Goal: Task Accomplishment & Management: Manage account settings

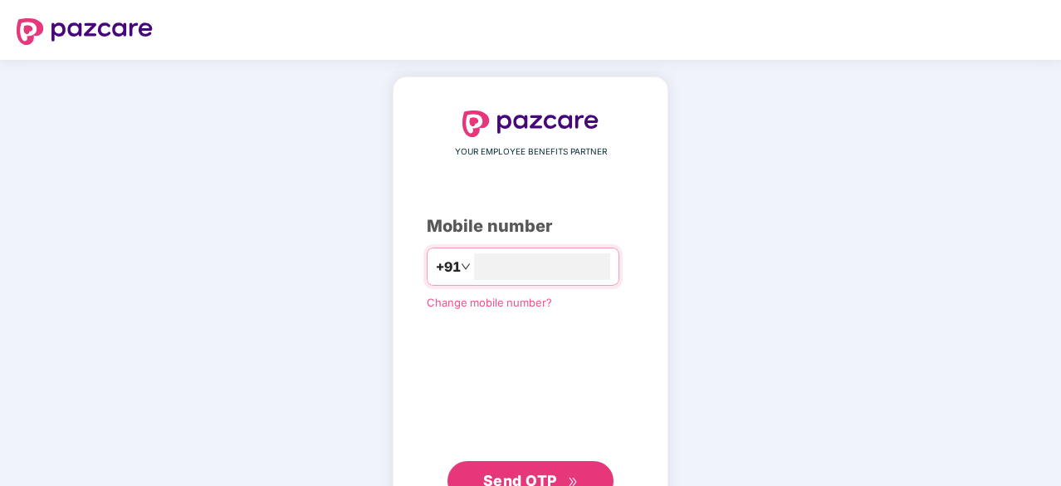
type input "**********"
click at [513, 476] on span "Send OTP" at bounding box center [520, 478] width 74 height 17
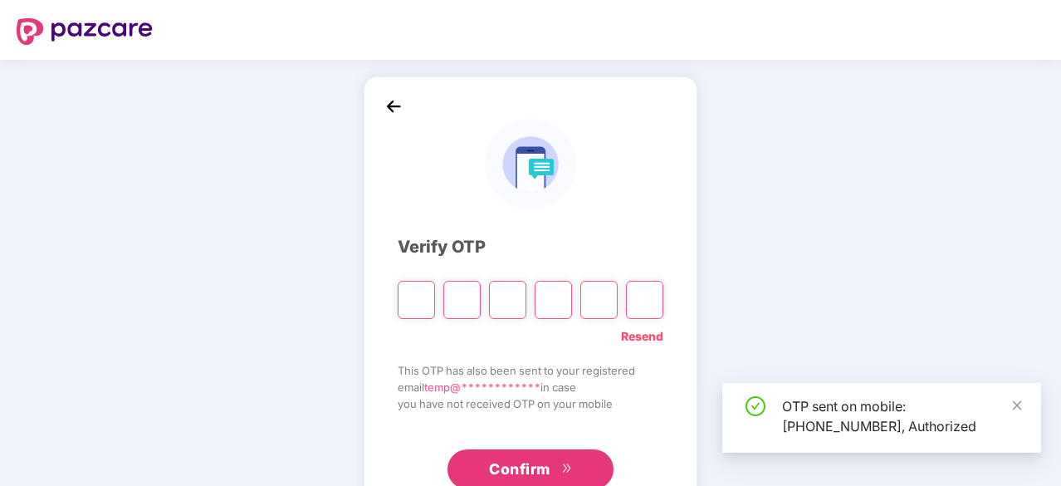
click at [405, 296] on input "Please enter verification code. Digit 1" at bounding box center [416, 300] width 37 height 38
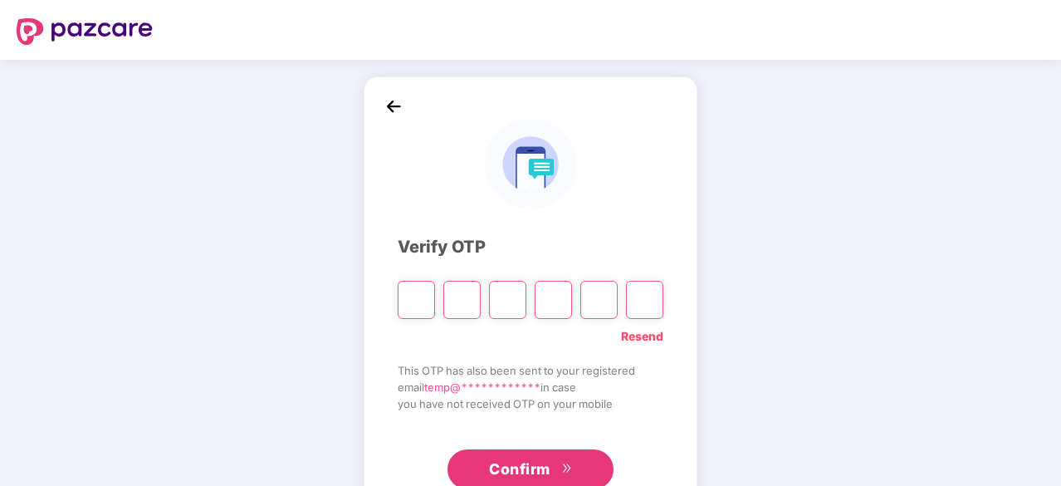
type input "*"
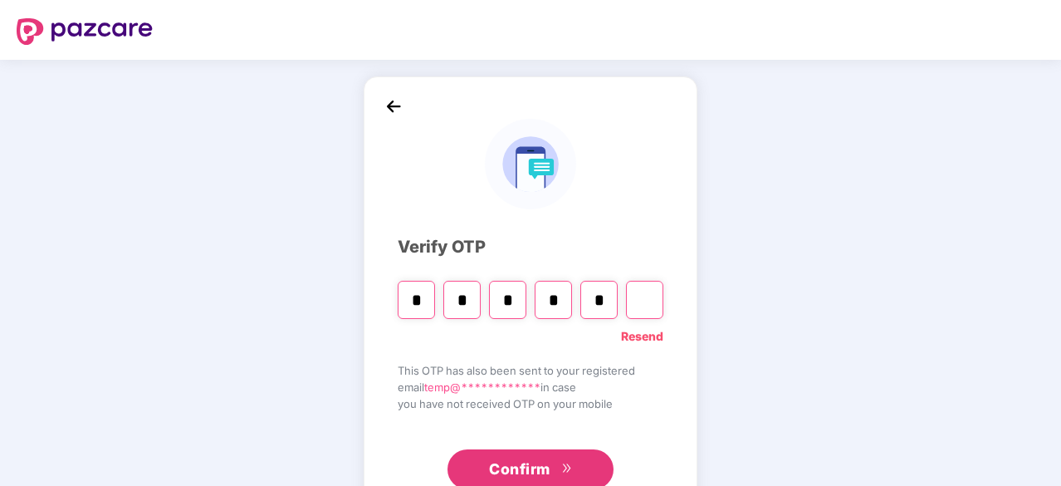
type input "*"
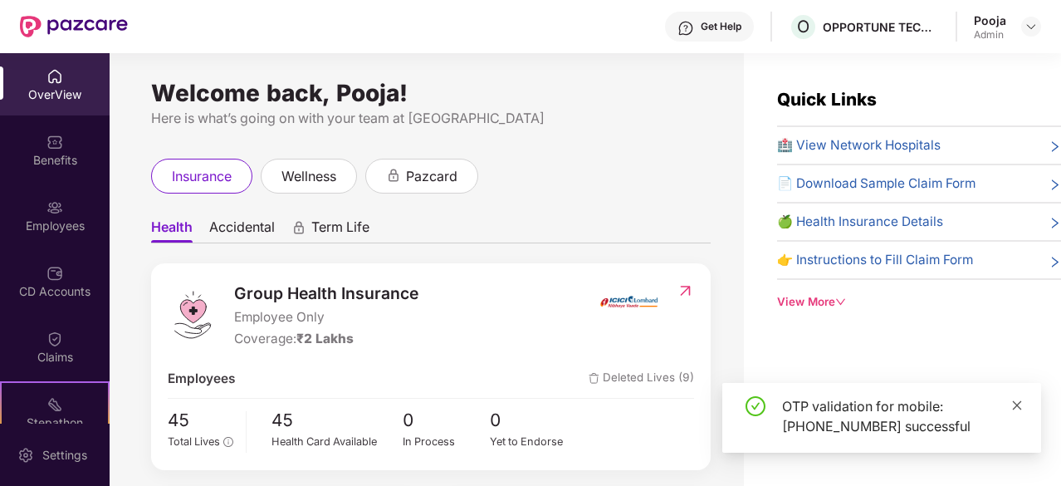
click at [1019, 399] on span at bounding box center [1018, 405] width 12 height 14
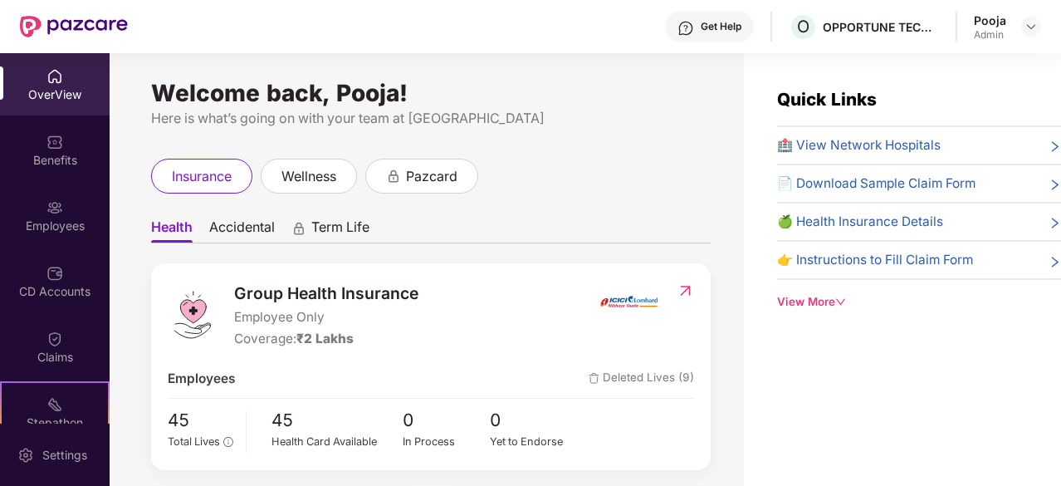
click at [521, 223] on ul "Health Accidental Term Life" at bounding box center [431, 226] width 560 height 33
click at [236, 220] on span "Accidental" at bounding box center [242, 230] width 66 height 24
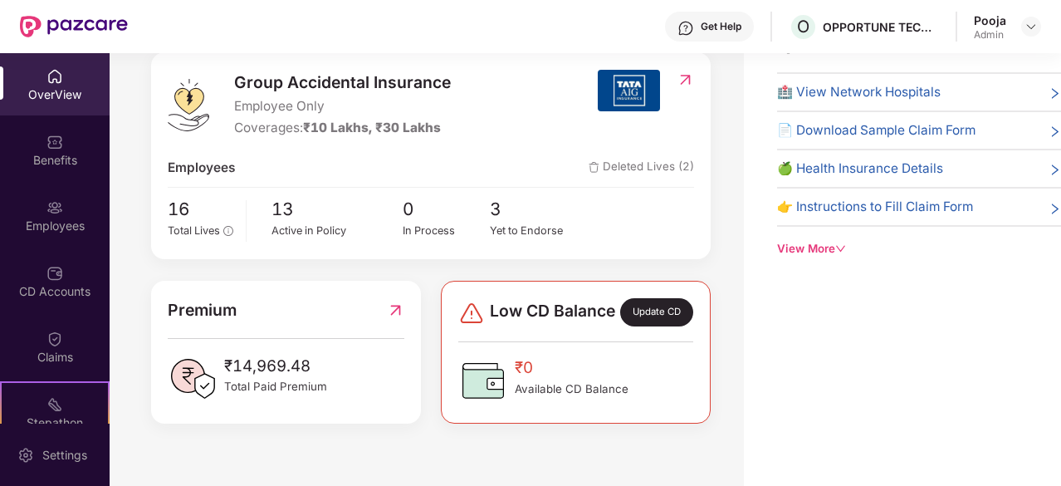
scroll to position [125, 0]
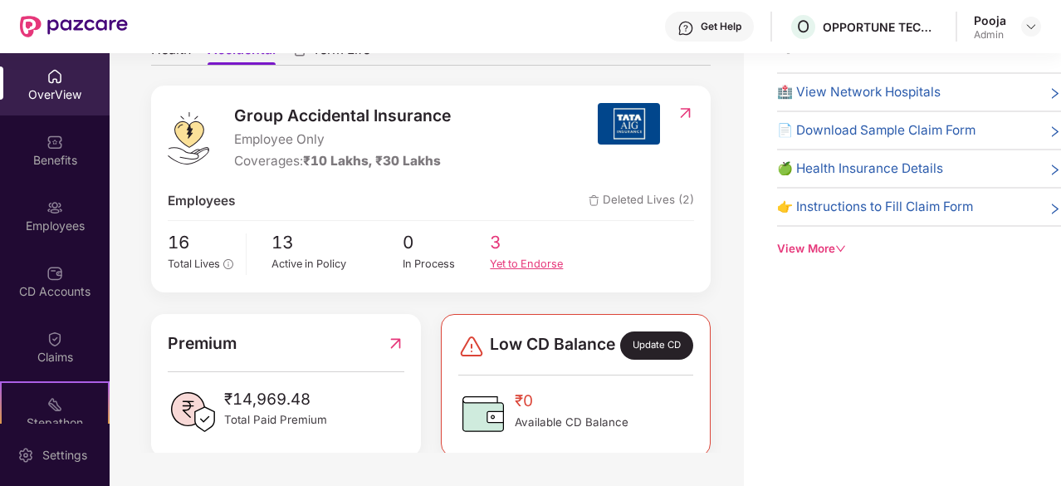
click at [507, 267] on div "Yet to Endorse" at bounding box center [534, 264] width 88 height 17
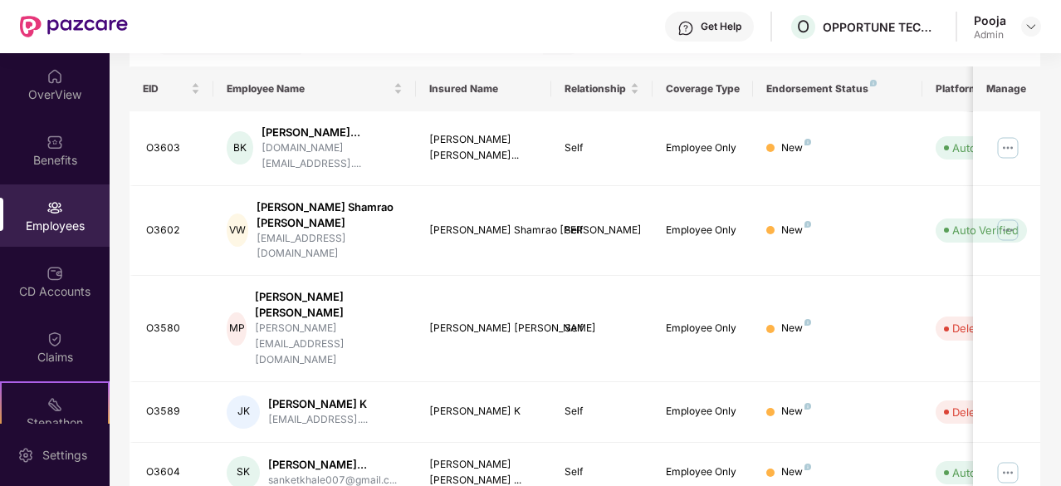
scroll to position [257, 0]
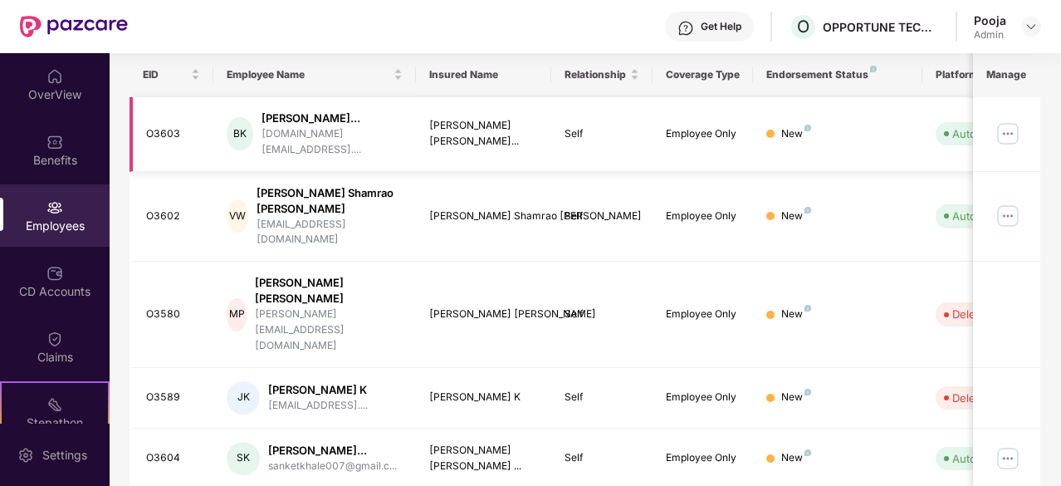
click at [1021, 138] on img at bounding box center [1008, 133] width 27 height 27
